Goal: Task Accomplishment & Management: Manage account settings

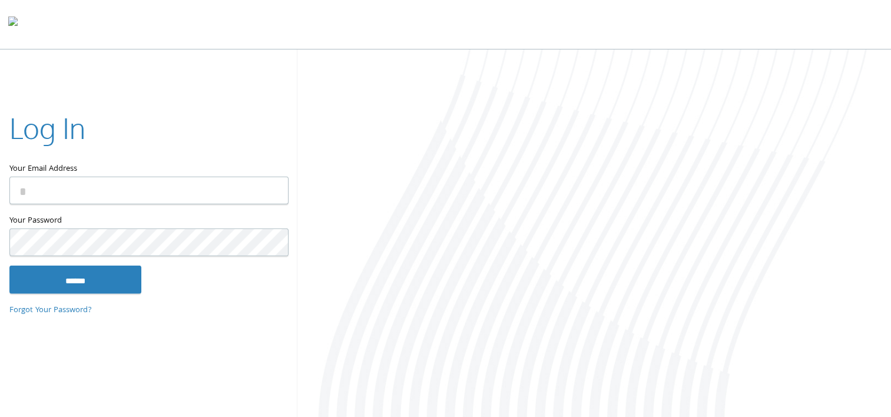
click at [25, 194] on input "Your Email Address" at bounding box center [148, 191] width 279 height 28
type input "**********"
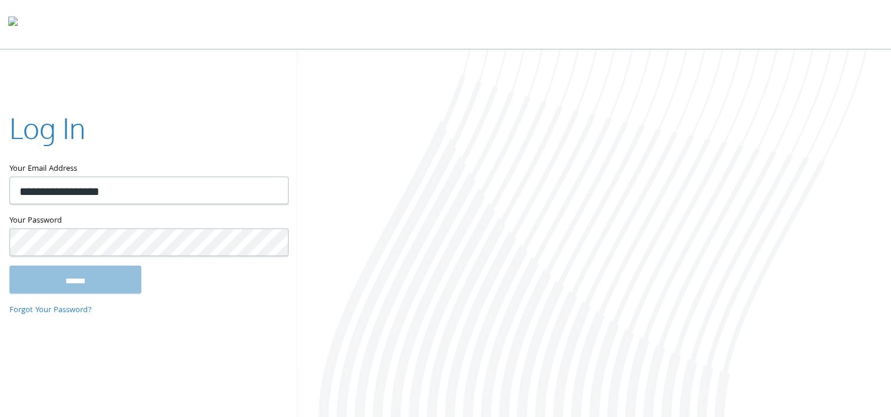
click at [54, 308] on link "Forgot Your Password?" at bounding box center [50, 310] width 82 height 13
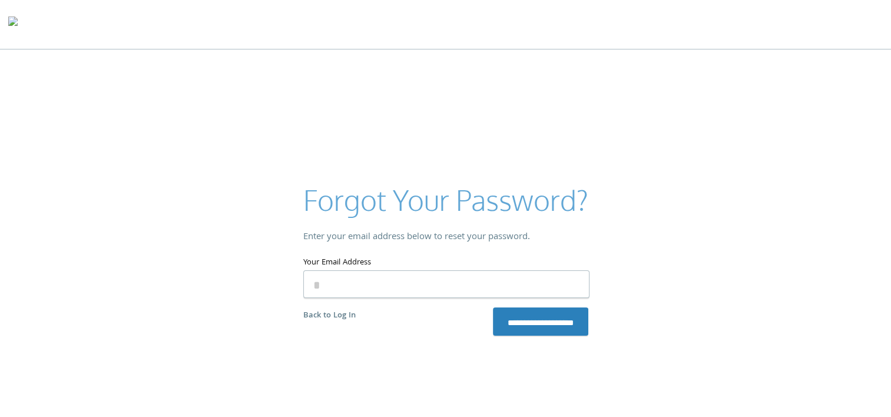
click at [334, 286] on input "Your Email Address" at bounding box center [446, 284] width 286 height 28
